Goal: Task Accomplishment & Management: Complete application form

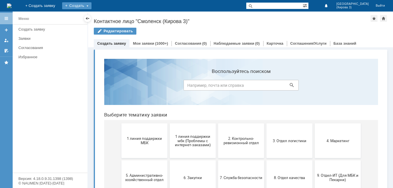
click at [92, 7] on div "Создать" at bounding box center [76, 5] width 29 height 7
click at [107, 17] on link "Заявка" at bounding box center [85, 17] width 44 height 7
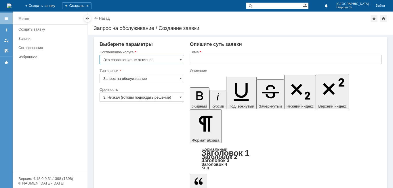
click at [157, 58] on input "Это соглашение не активно!" at bounding box center [142, 59] width 85 height 9
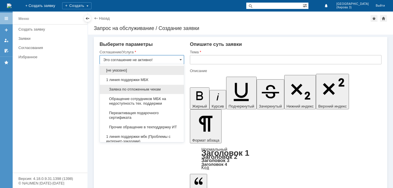
click at [150, 91] on span "Заявка по отложенным чекам" at bounding box center [141, 89] width 77 height 5
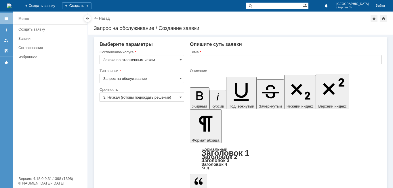
type input "Заявка по отложенным чекам"
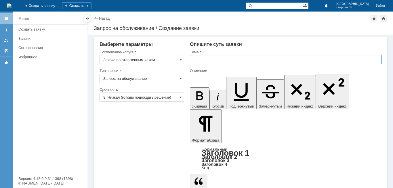
click at [205, 61] on input "text" at bounding box center [286, 59] width 192 height 9
type input "Добрый вечер, удалите пожалуйста отложенные чеки за 31.08"
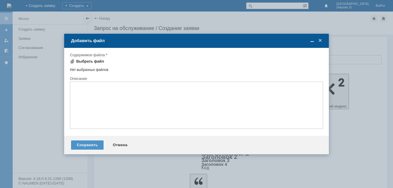
click at [96, 63] on div "Выбрать файл" at bounding box center [90, 61] width 28 height 5
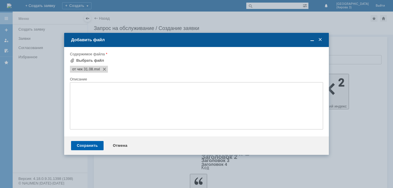
click at [83, 143] on div "Сохранить" at bounding box center [87, 145] width 33 height 9
